Goal: Information Seeking & Learning: Learn about a topic

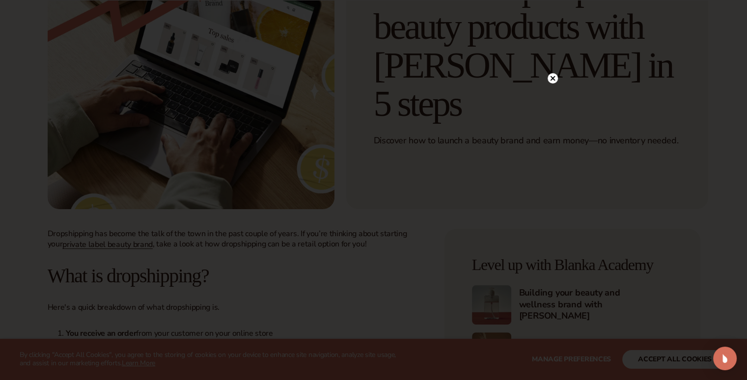
scroll to position [178, 0]
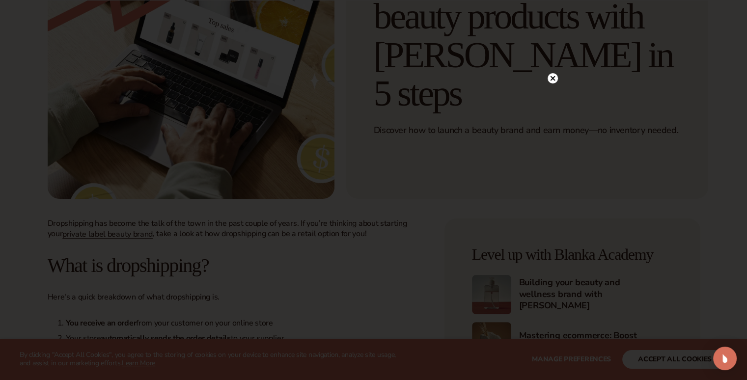
click at [552, 77] on circle at bounding box center [552, 78] width 10 height 10
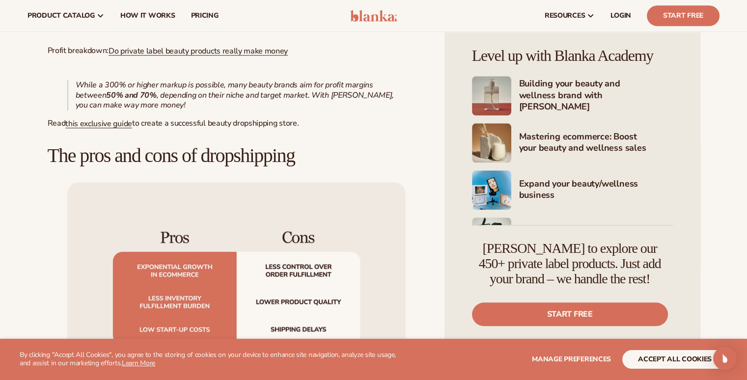
scroll to position [0, 0]
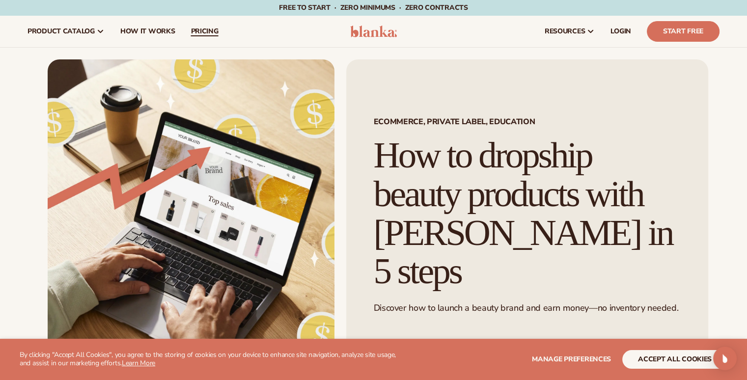
click at [191, 30] on span "pricing" at bounding box center [203, 31] width 27 height 8
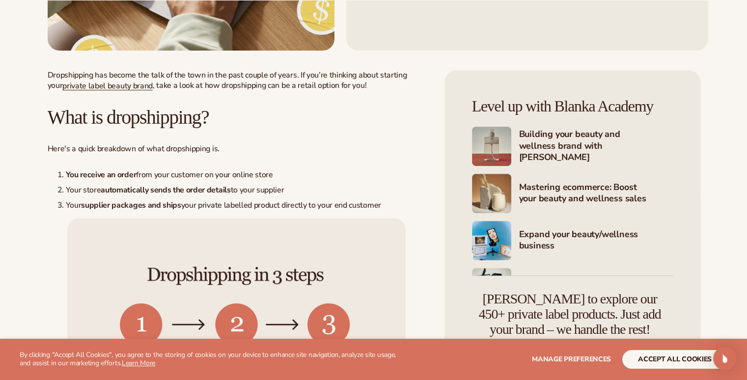
scroll to position [336, 0]
